Goal: Information Seeking & Learning: Learn about a topic

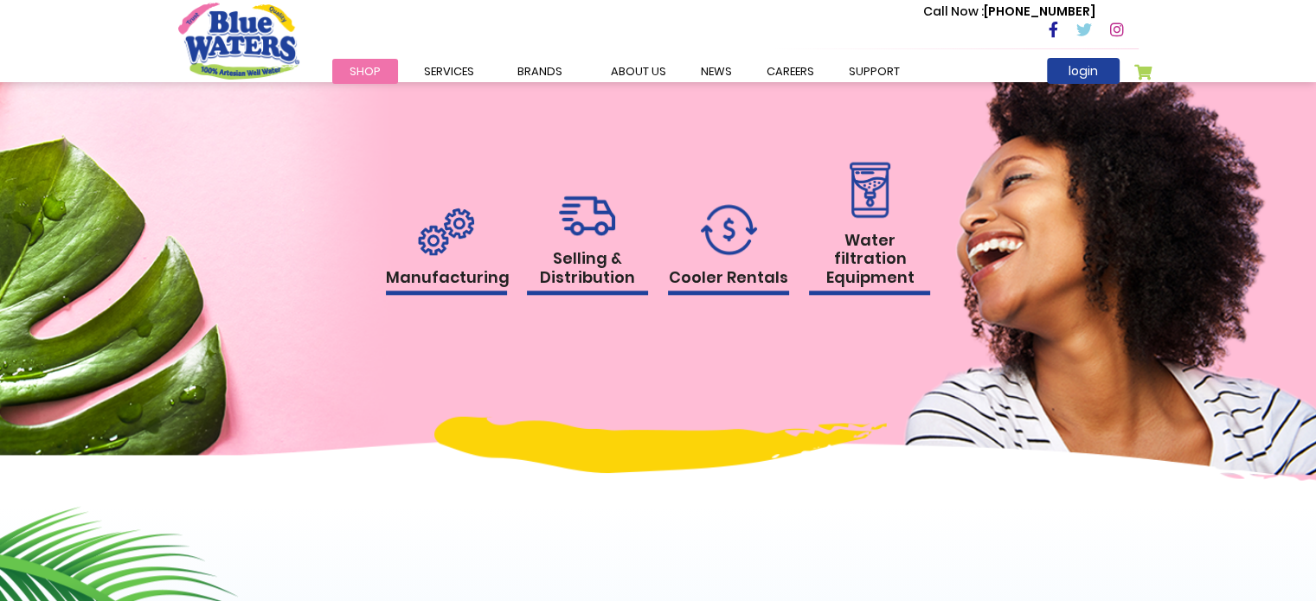
scroll to position [1780, 0]
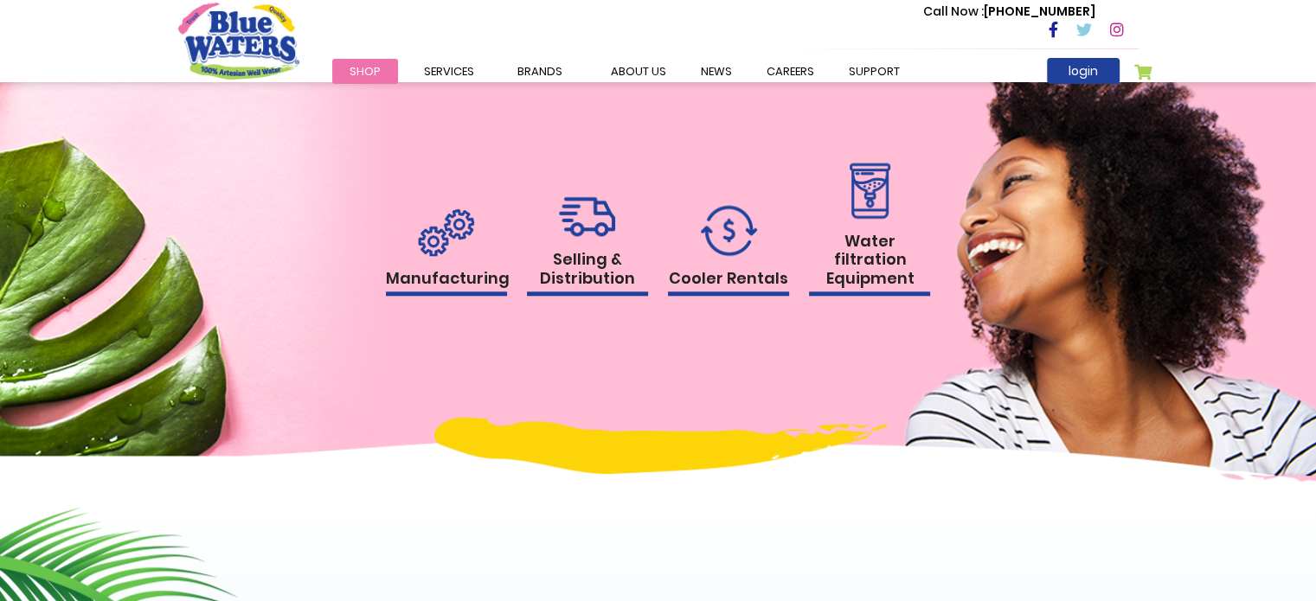
click at [881, 219] on img at bounding box center [869, 191] width 50 height 56
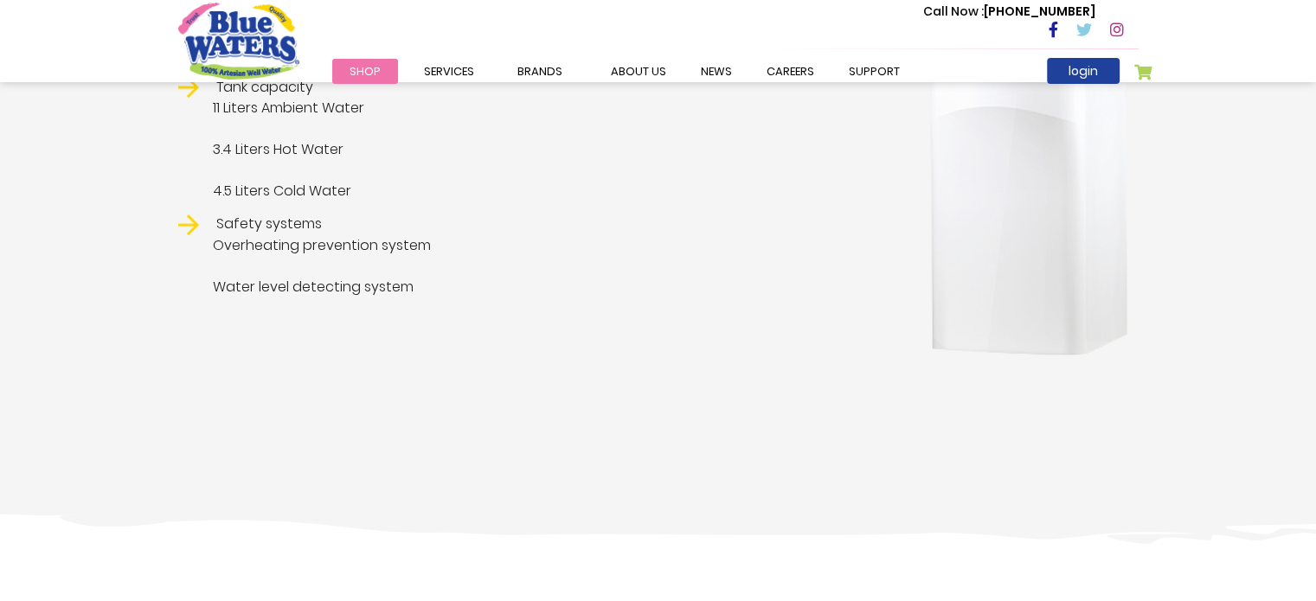
scroll to position [723, 0]
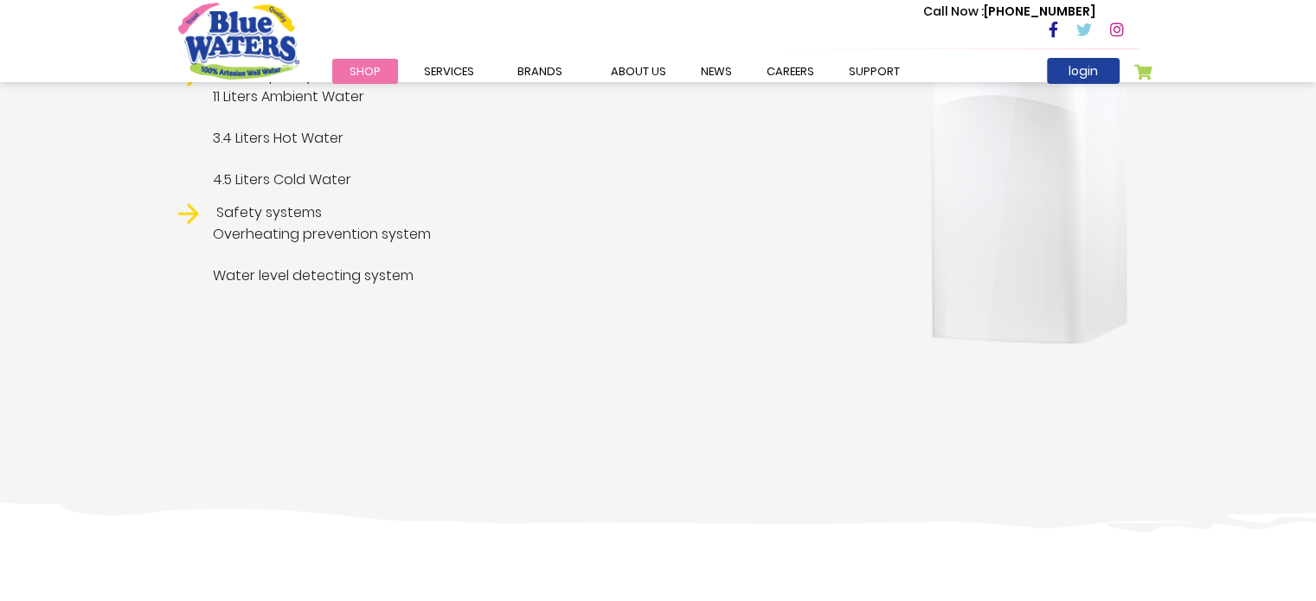
click at [996, 256] on img at bounding box center [1028, 47] width 221 height 615
click at [272, 283] on span "Water level detecting system" at bounding box center [535, 276] width 714 height 21
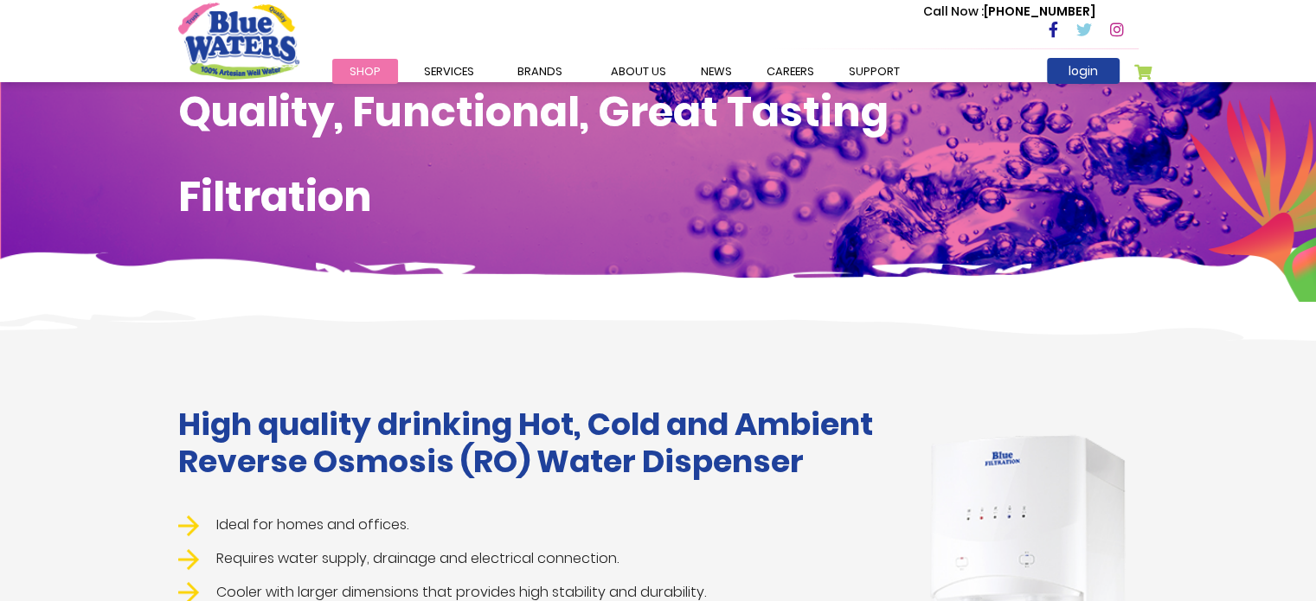
scroll to position [0, 0]
